Goal: Information Seeking & Learning: Learn about a topic

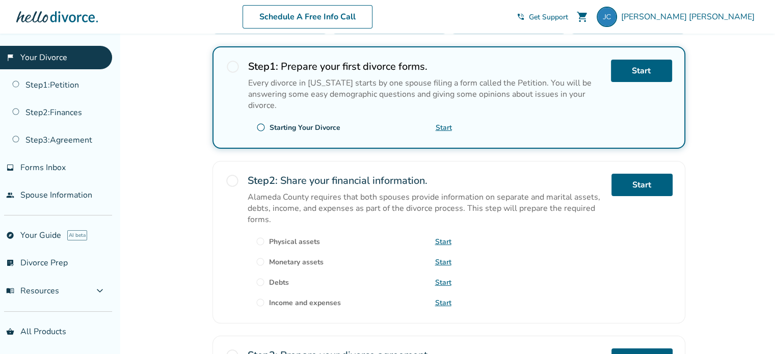
scroll to position [179, 0]
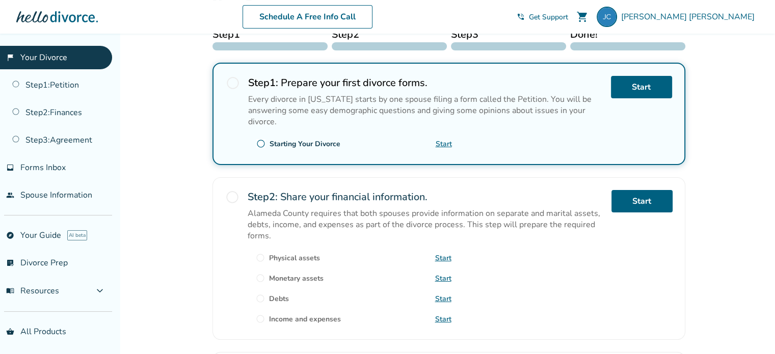
click at [102, 287] on span "expand_more" at bounding box center [100, 291] width 12 height 12
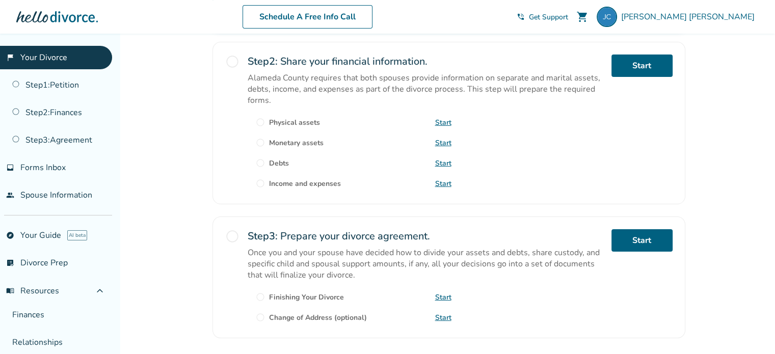
scroll to position [332, 0]
